Goal: Transaction & Acquisition: Book appointment/travel/reservation

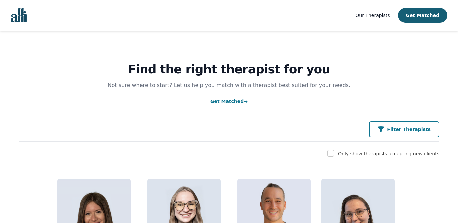
click at [398, 127] on p "Filter Therapists" at bounding box center [409, 129] width 44 height 7
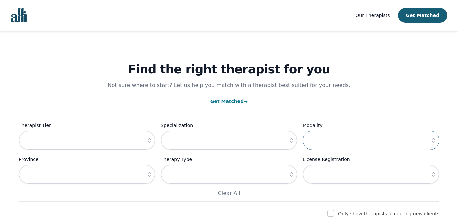
click at [329, 139] on input "text" at bounding box center [370, 140] width 137 height 19
click at [149, 140] on icon "button" at bounding box center [149, 140] width 7 height 7
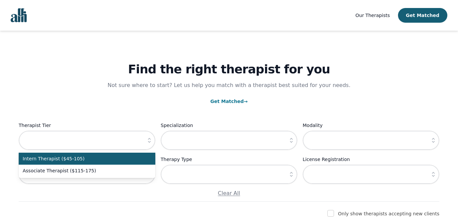
click at [138, 159] on span "Intern Therapist ($45-105)" at bounding box center [83, 158] width 121 height 7
type input "Intern Therapist ($45-105)"
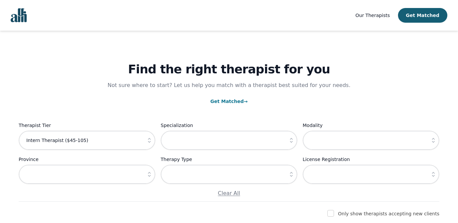
click at [292, 141] on icon "button" at bounding box center [291, 140] width 7 height 7
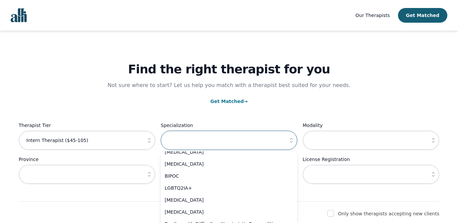
scroll to position [417, 0]
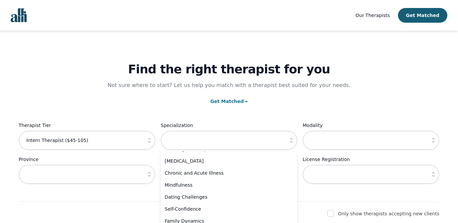
click at [429, 144] on button "button" at bounding box center [433, 140] width 12 height 19
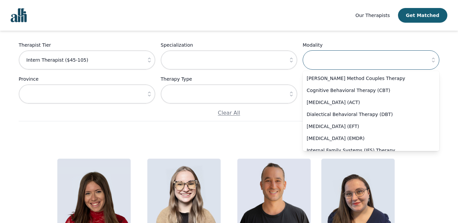
scroll to position [91, 0]
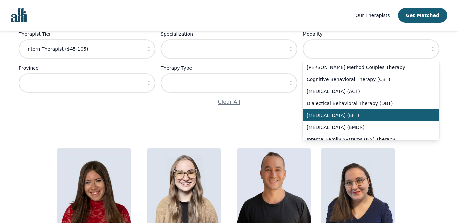
click at [325, 119] on span "[MEDICAL_DATA] (EFT)" at bounding box center [366, 115] width 121 height 7
type input "[MEDICAL_DATA] (EFT)"
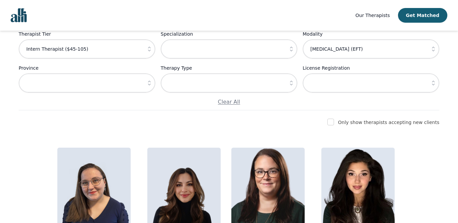
click at [434, 88] on button "button" at bounding box center [433, 82] width 12 height 19
click at [290, 79] on button "button" at bounding box center [291, 82] width 12 height 19
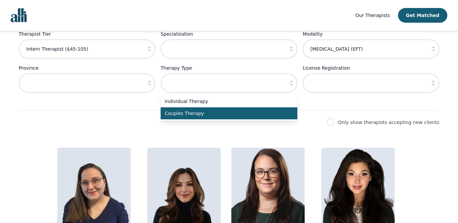
click at [243, 113] on span "Couples Therapy" at bounding box center [225, 113] width 121 height 7
type input "Couples Therapy"
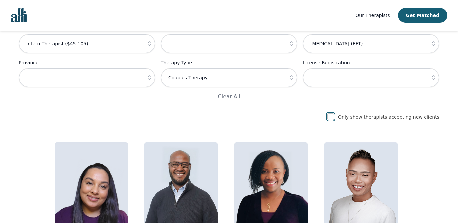
click at [334, 116] on input "checkbox" at bounding box center [330, 116] width 7 height 7
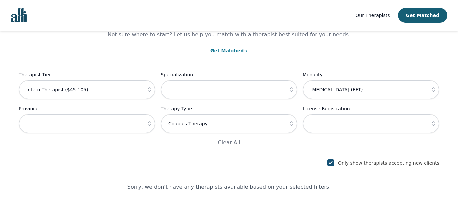
scroll to position [51, 0]
click at [334, 162] on input "checkbox" at bounding box center [330, 162] width 7 height 7
checkbox input "false"
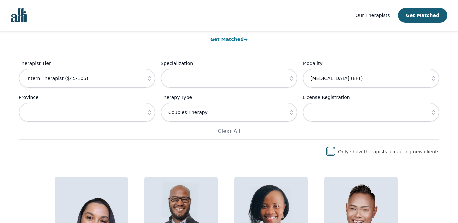
scroll to position [58, 0]
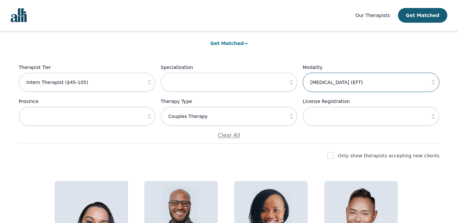
click at [344, 84] on input "[MEDICAL_DATA] (EFT)" at bounding box center [370, 82] width 137 height 19
click at [431, 80] on icon "button" at bounding box center [433, 82] width 7 height 7
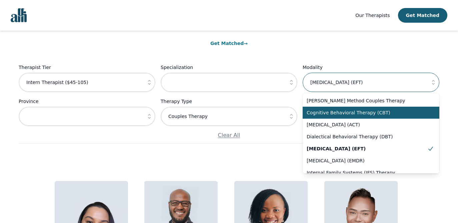
scroll to position [0, 0]
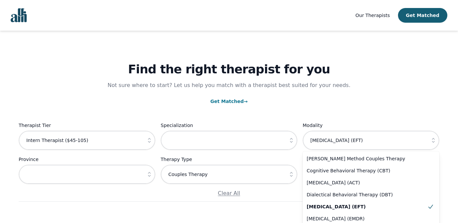
click at [363, 113] on div "Find the right therapist for you Not sure where to start? Let us help you match…" at bounding box center [229, 116] width 420 height 171
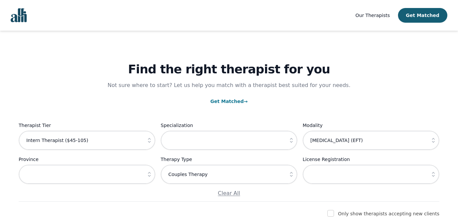
click at [433, 140] on icon "button" at bounding box center [433, 140] width 7 height 7
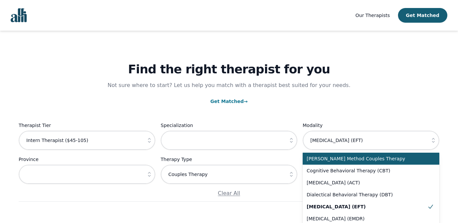
click at [398, 160] on span "[PERSON_NAME] Method Couples Therapy" at bounding box center [366, 158] width 121 height 7
type input "[PERSON_NAME] Method Couples Therapy"
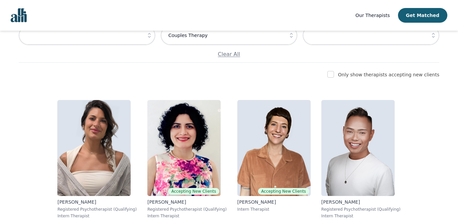
scroll to position [161, 0]
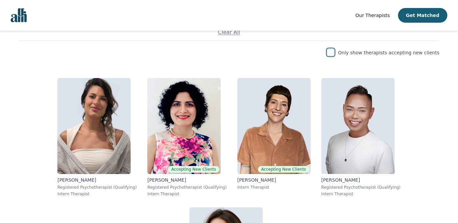
click at [334, 53] on input "checkbox" at bounding box center [330, 52] width 7 height 7
checkbox input "true"
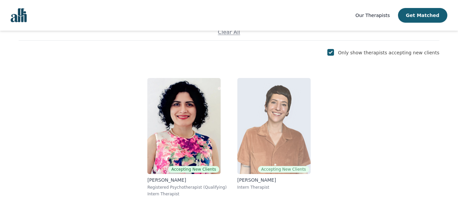
click at [264, 139] on img at bounding box center [273, 126] width 73 height 96
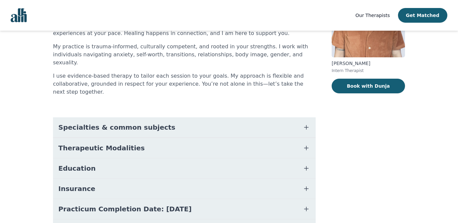
scroll to position [73, 0]
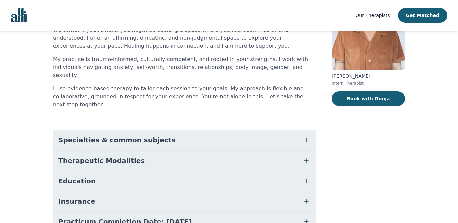
click at [264, 151] on button "Therapeutic Modalities" at bounding box center [184, 161] width 262 height 20
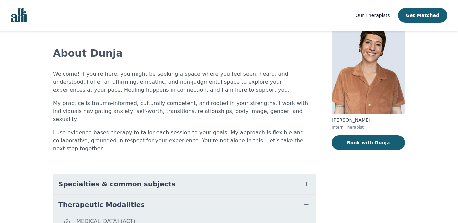
scroll to position [0, 0]
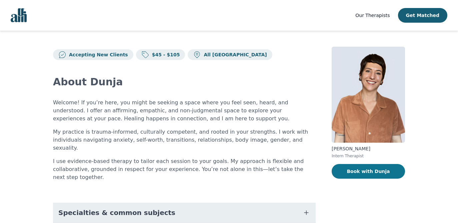
click at [367, 171] on button "Book with Dunja" at bounding box center [367, 171] width 73 height 15
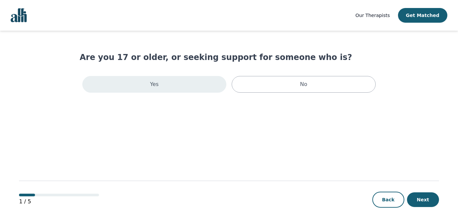
click at [181, 82] on div "Yes" at bounding box center [154, 84] width 144 height 17
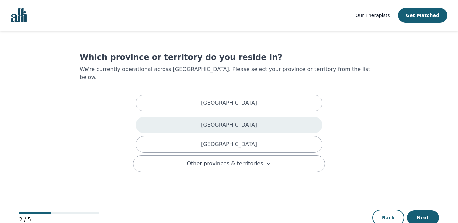
click at [220, 121] on p "[GEOGRAPHIC_DATA]" at bounding box center [229, 125] width 56 height 8
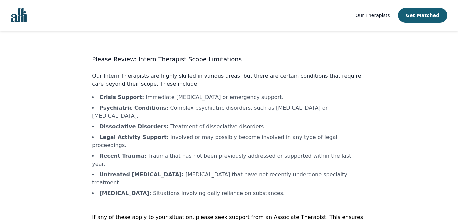
scroll to position [14, 0]
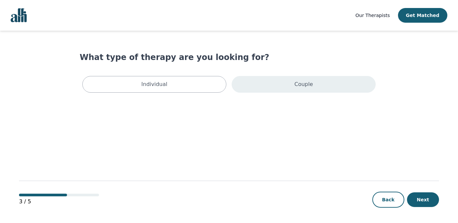
click at [266, 88] on div "Couple" at bounding box center [303, 84] width 144 height 17
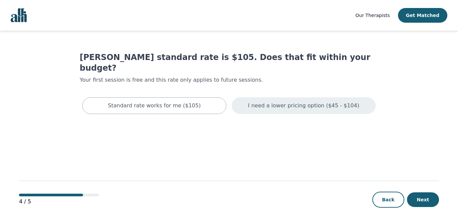
click at [254, 102] on p "I need a lower pricing option ($45 - $104)" at bounding box center [303, 106] width 111 height 8
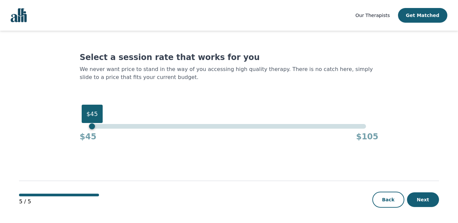
drag, startPoint x: 366, startPoint y: 126, endPoint x: 53, endPoint y: 117, distance: 312.8
click at [53, 117] on main "Select a session rate that works for you We never want price to stand in the wa…" at bounding box center [229, 127] width 420 height 193
click at [422, 199] on button "Next" at bounding box center [423, 199] width 32 height 15
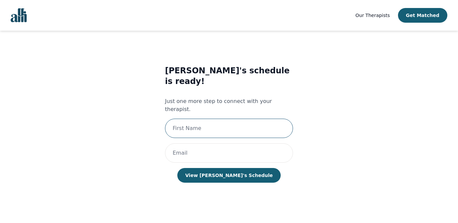
click at [247, 119] on input "text" at bounding box center [229, 128] width 128 height 19
type input "[PERSON_NAME] & [PERSON_NAME]"
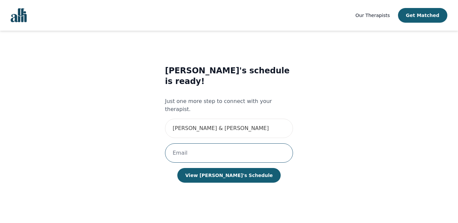
click at [244, 143] on input "email" at bounding box center [229, 152] width 128 height 19
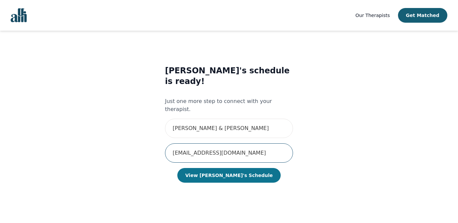
type input "[EMAIL_ADDRESS][DOMAIN_NAME]"
click at [245, 168] on button "View [PERSON_NAME]'s Schedule" at bounding box center [228, 175] width 103 height 15
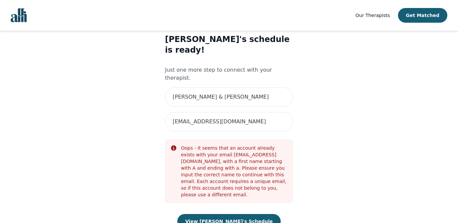
scroll to position [34, 0]
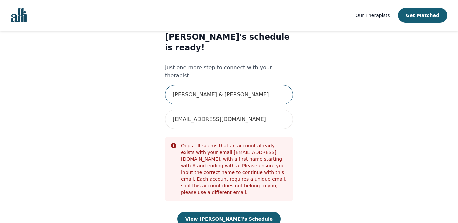
drag, startPoint x: 188, startPoint y: 76, endPoint x: 262, endPoint y: 76, distance: 73.9
click at [262, 85] on input "[PERSON_NAME] & [PERSON_NAME]" at bounding box center [229, 94] width 128 height 19
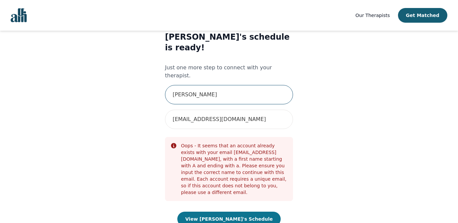
type input "[PERSON_NAME]"
click at [234, 211] on button "View [PERSON_NAME]'s Schedule" at bounding box center [228, 218] width 103 height 15
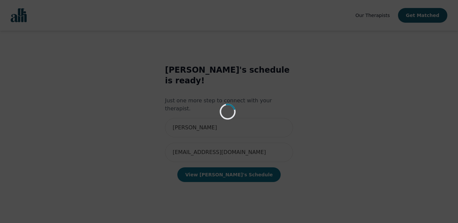
scroll to position [1, 0]
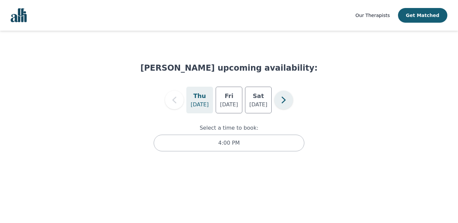
click at [279, 101] on icon "button" at bounding box center [283, 99] width 13 height 13
click at [175, 100] on icon "button" at bounding box center [174, 99] width 13 height 13
click at [281, 103] on icon "button" at bounding box center [283, 99] width 13 height 13
click at [200, 104] on p "[DATE]" at bounding box center [199, 105] width 18 height 8
click at [176, 101] on icon "button" at bounding box center [174, 99] width 13 height 13
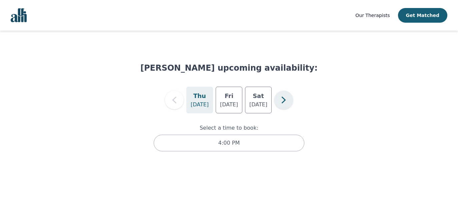
click at [281, 102] on icon "button" at bounding box center [283, 99] width 13 height 13
click at [203, 104] on p "[DATE]" at bounding box center [199, 105] width 18 height 8
click at [250, 105] on div "[DATE]" at bounding box center [258, 100] width 27 height 27
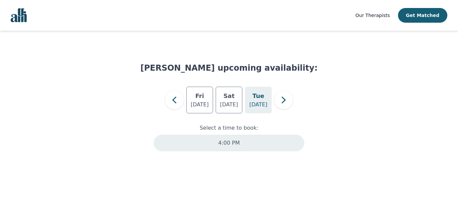
click at [240, 140] on div "4:00 PM" at bounding box center [229, 143] width 151 height 17
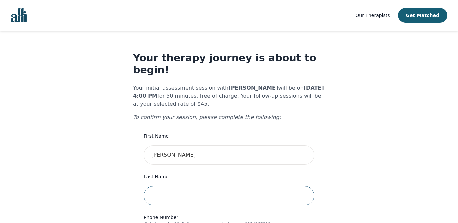
click at [208, 186] on input "text" at bounding box center [229, 195] width 171 height 19
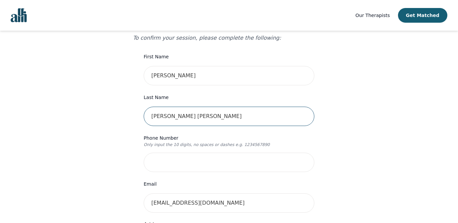
scroll to position [92, 0]
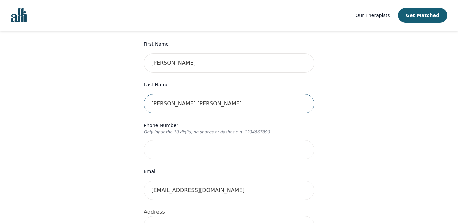
type input "[PERSON_NAME] [PERSON_NAME]"
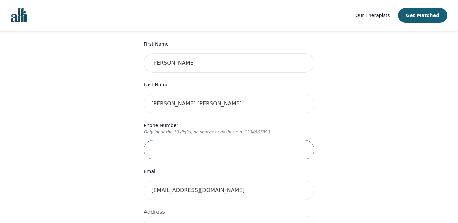
click at [214, 143] on input "tel" at bounding box center [229, 149] width 171 height 19
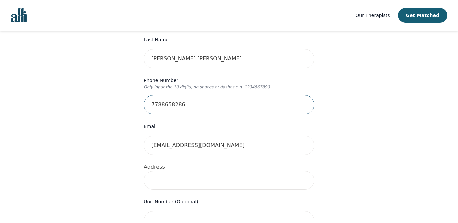
scroll to position [149, 0]
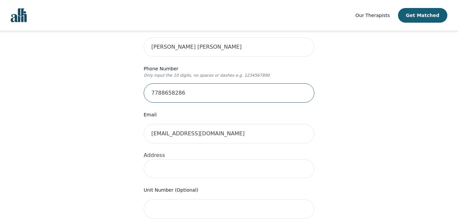
type input "7788658286"
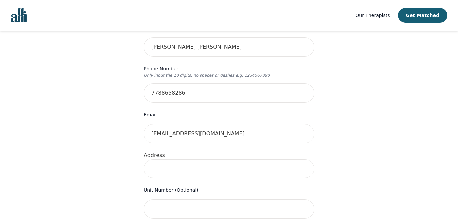
click at [208, 161] on input at bounding box center [229, 168] width 171 height 19
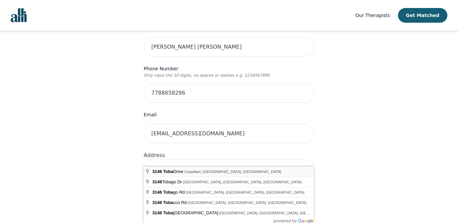
type input "[STREET_ADDRESS]"
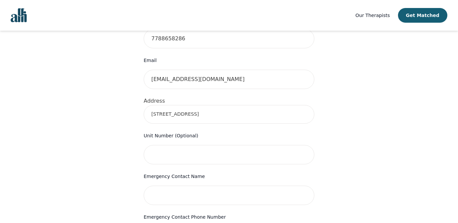
scroll to position [211, 0]
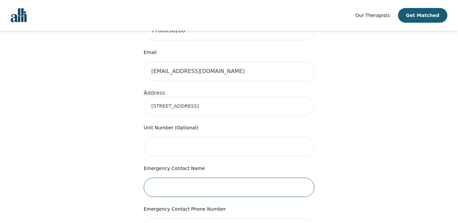
click at [216, 179] on input "text" at bounding box center [229, 186] width 171 height 19
type input "[PERSON_NAME]"
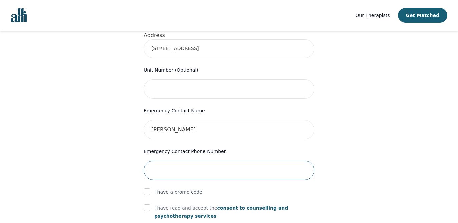
scroll to position [269, 0]
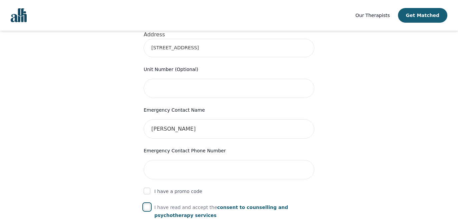
click at [149, 203] on input "checkbox" at bounding box center [147, 206] width 7 height 7
checkbox input "true"
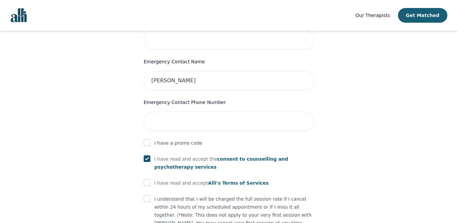
scroll to position [335, 0]
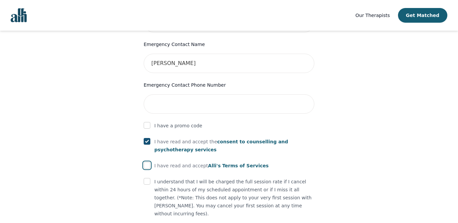
click at [149, 162] on input "checkbox" at bounding box center [147, 165] width 7 height 7
checkbox input "true"
click at [149, 178] on input "checkbox" at bounding box center [147, 181] width 7 height 7
checkbox input "true"
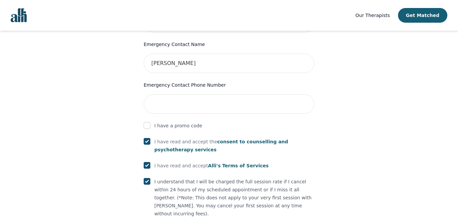
checkbox input "true"
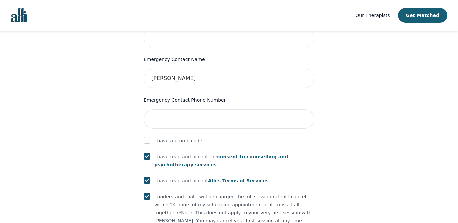
scroll to position [309, 0]
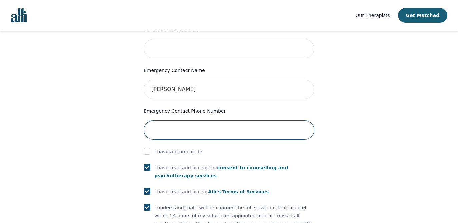
click at [202, 120] on input "tel" at bounding box center [229, 129] width 171 height 19
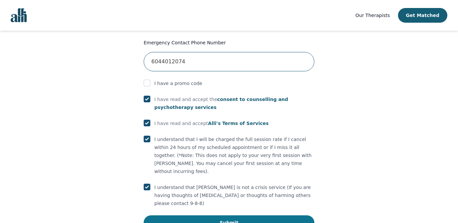
type input "6044012074"
click at [243, 215] on button "Submit" at bounding box center [229, 222] width 171 height 15
